Goal: Task Accomplishment & Management: Manage account settings

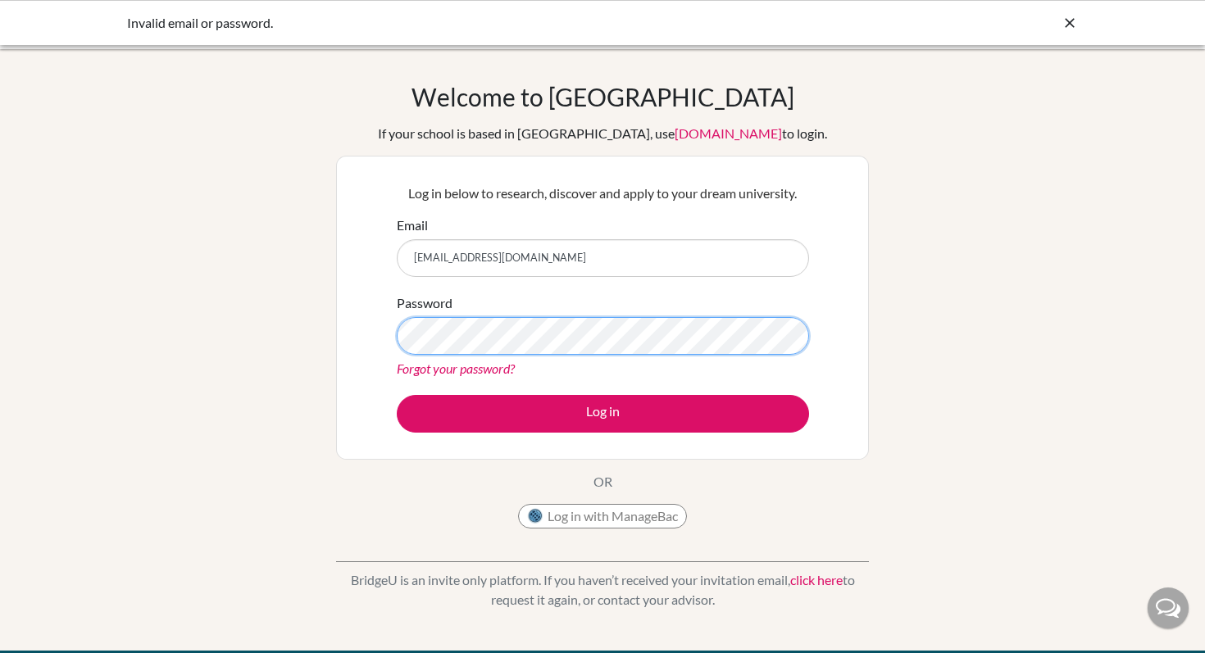
click at [375, 339] on div "Log in below to research, discover and apply to your dream university. Email ad…" at bounding box center [602, 308] width 533 height 304
click at [397, 395] on button "Log in" at bounding box center [603, 414] width 412 height 38
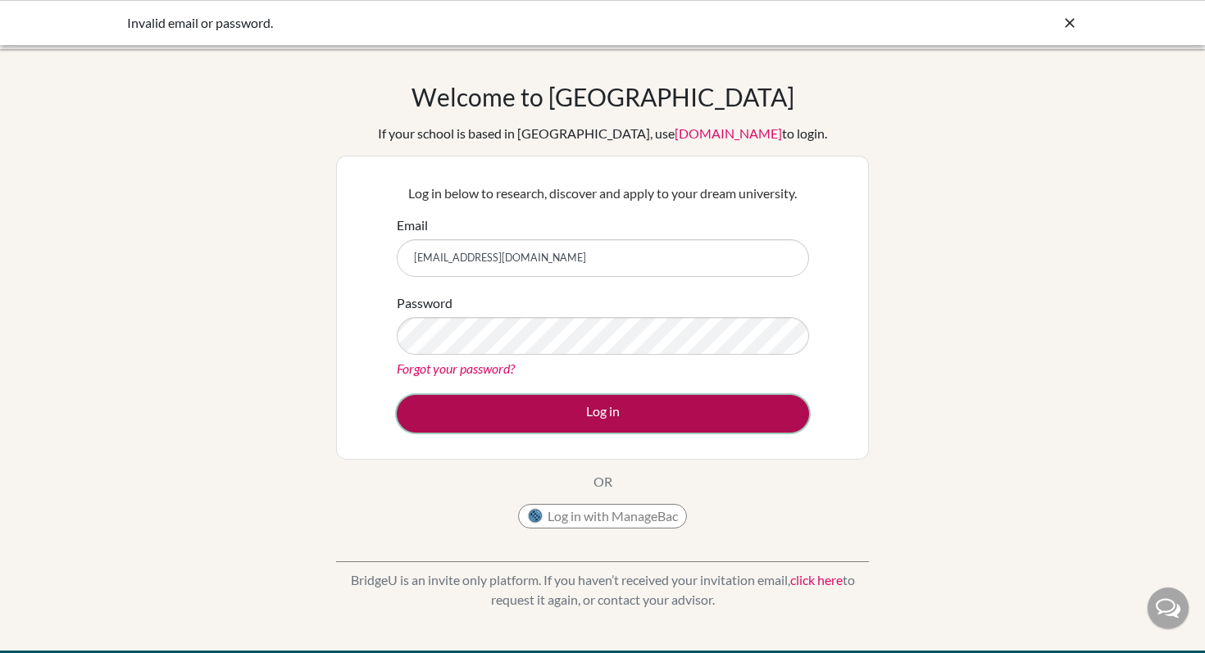
click at [412, 428] on button "Log in" at bounding box center [603, 414] width 412 height 38
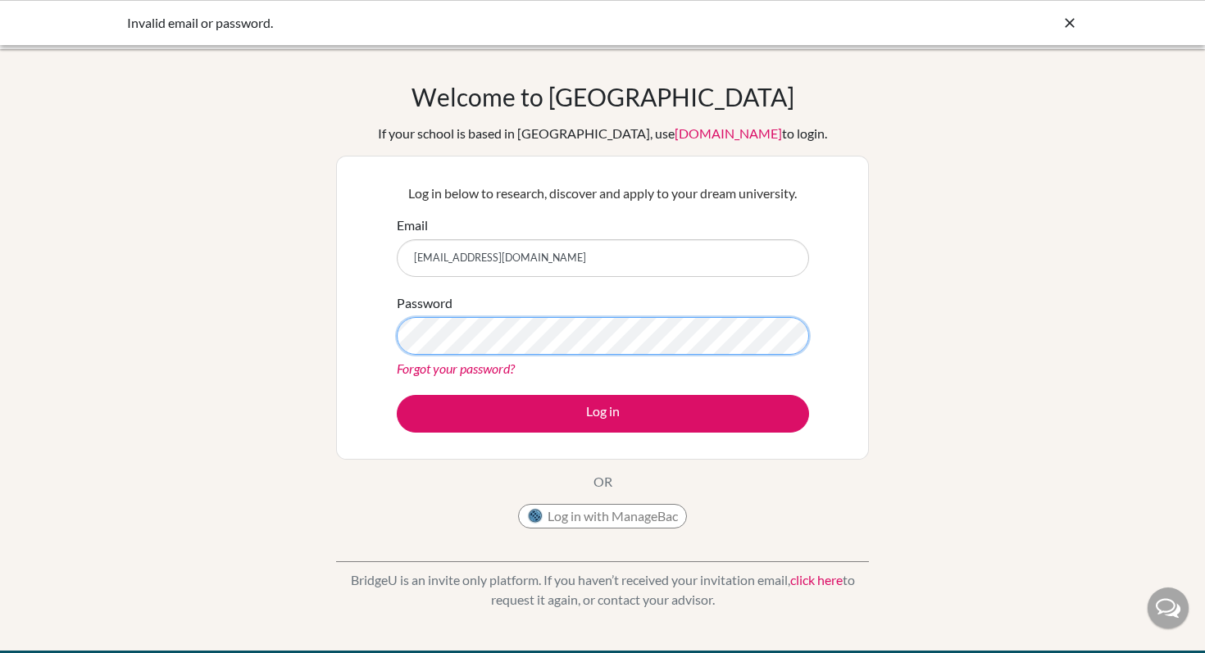
click at [397, 395] on button "Log in" at bounding box center [603, 414] width 412 height 38
click at [484, 437] on div "Log in below to research, discover and apply to your dream university. Email ad…" at bounding box center [602, 308] width 433 height 270
